Goal: Check status: Check status

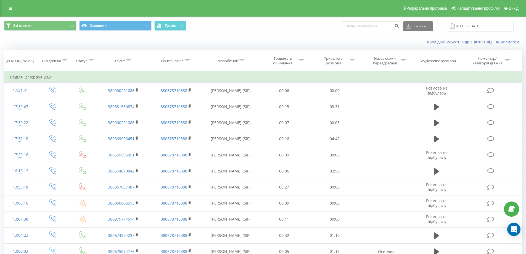
click at [469, 24] on input "[DATE] - [DATE]" at bounding box center [479, 26] width 67 height 11
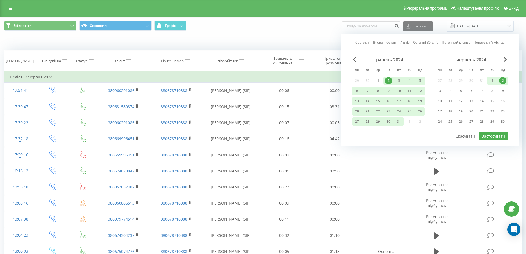
click at [397, 42] on link "Останні 7 днів" at bounding box center [397, 42] width 23 height 5
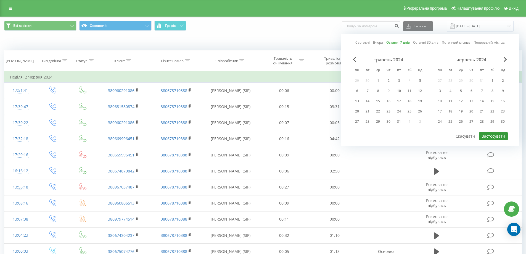
click at [490, 138] on button "Застосувати" at bounding box center [492, 136] width 29 height 8
type input "[DATE] - [DATE]"
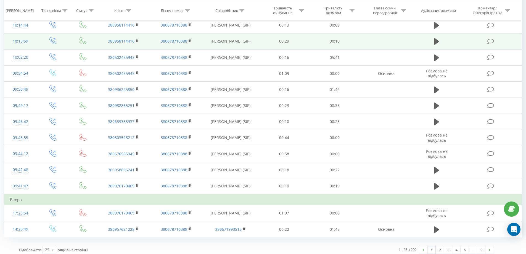
scroll to position [262, 0]
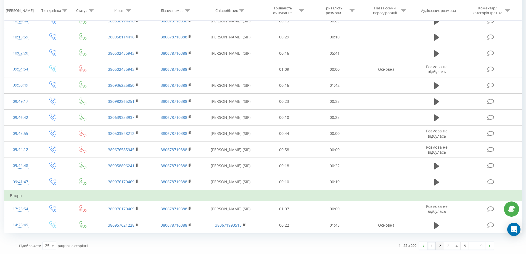
click at [439, 245] on link "2" at bounding box center [439, 245] width 8 height 8
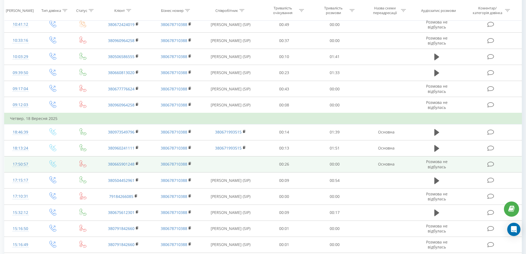
scroll to position [262, 0]
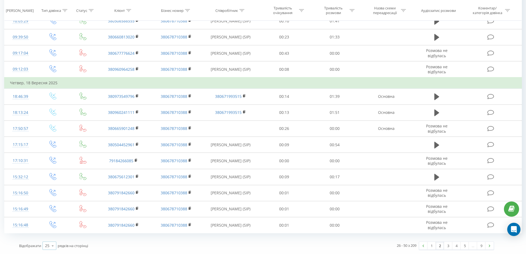
click at [53, 244] on icon at bounding box center [53, 245] width 8 height 11
click at [49, 237] on span "100" at bounding box center [48, 237] width 7 height 5
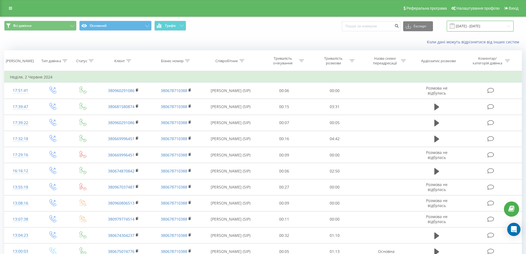
click at [458, 30] on input "[DATE] - [DATE]" at bounding box center [479, 26] width 67 height 11
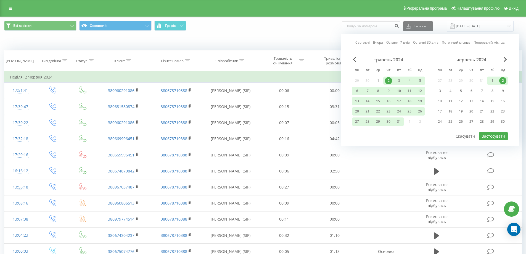
click at [402, 41] on link "Останні 7 днів" at bounding box center [397, 42] width 23 height 5
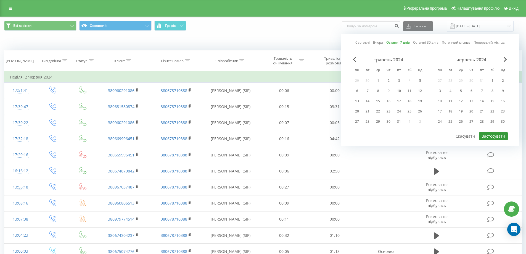
click at [487, 135] on button "Застосувати" at bounding box center [492, 136] width 29 height 8
type input "[DATE] - [DATE]"
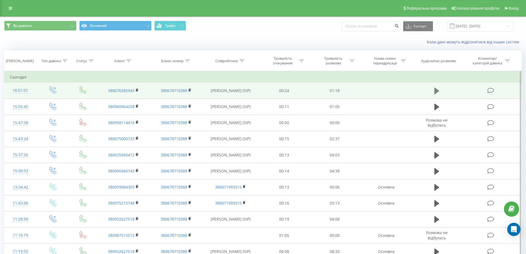
click at [436, 91] on icon at bounding box center [436, 90] width 5 height 7
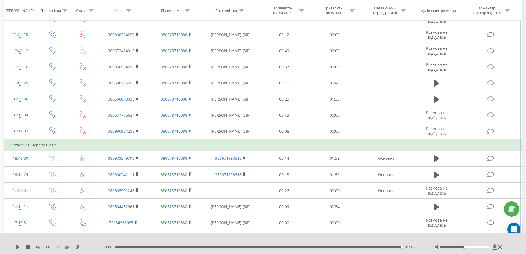
scroll to position [570, 0]
